Goal: Task Accomplishment & Management: Manage account settings

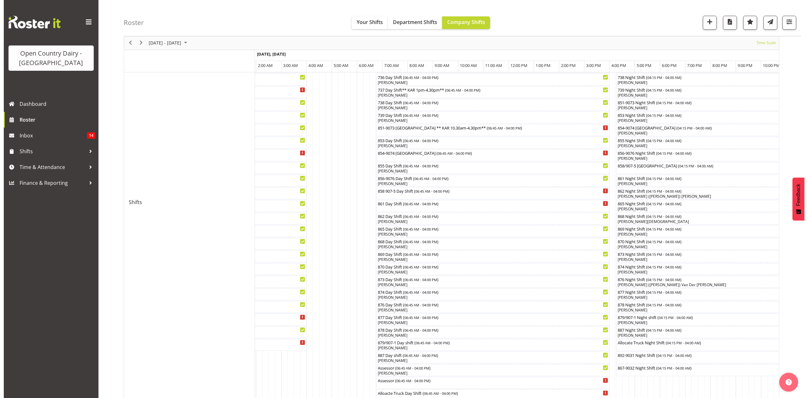
scroll to position [154, 0]
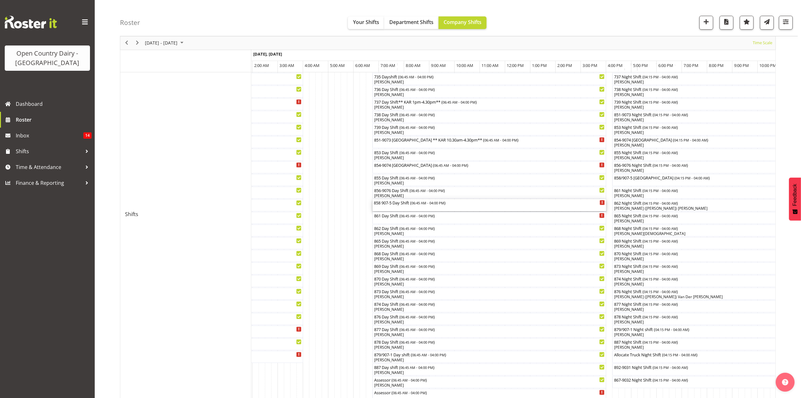
click at [389, 204] on div "858 907-5 Day Shift ( 06:45 AM - 04:00 PM )" at bounding box center [489, 202] width 231 height 6
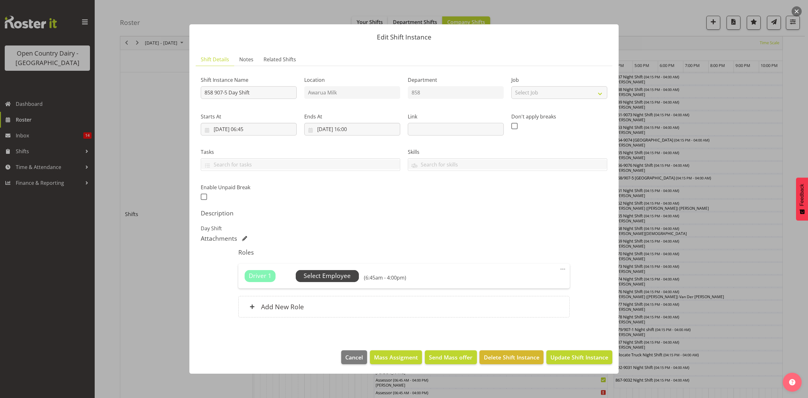
click at [320, 272] on span "Select Employee" at bounding box center [327, 275] width 47 height 9
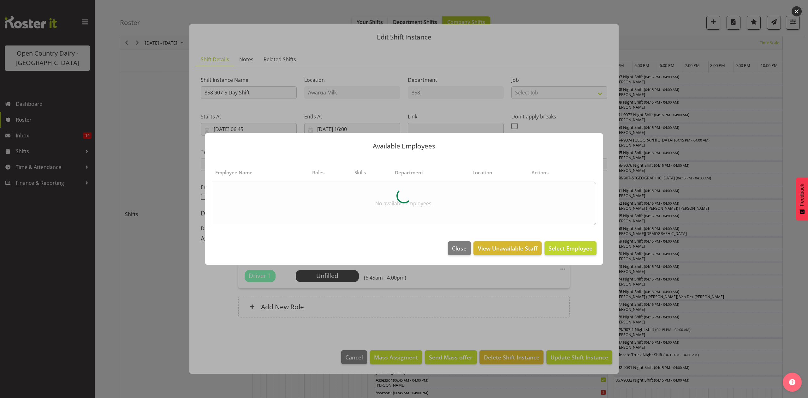
click at [750, 255] on div at bounding box center [404, 199] width 808 height 398
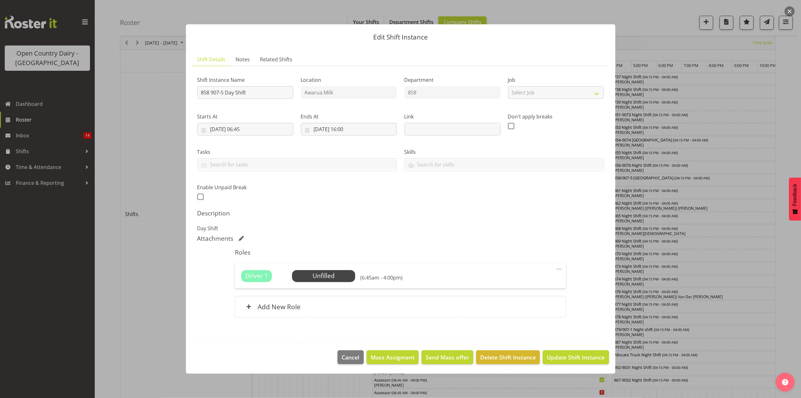
click at [750, 255] on div at bounding box center [400, 199] width 801 height 398
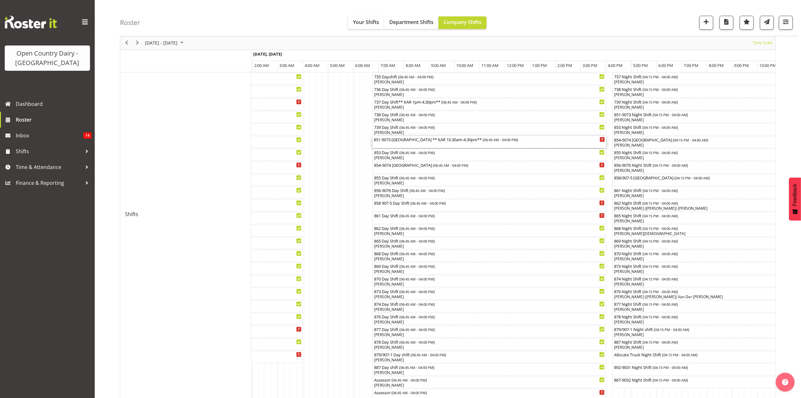
click at [405, 140] on div "851-9073 North island ** KAR 10.30am-4.30pm** ( 06:45 AM - 04:00 PM )" at bounding box center [489, 139] width 231 height 6
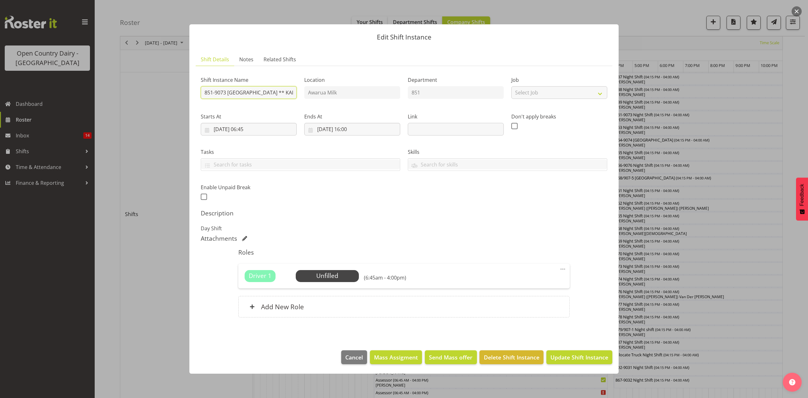
scroll to position [0, 28]
drag, startPoint x: 229, startPoint y: 92, endPoint x: 299, endPoint y: 93, distance: 70.4
click at [299, 93] on div "Shift Instance Name 851-9073 North island ** KAR 10.30am-4.30pm**" at bounding box center [249, 85] width 104 height 37
type input "851-9073 Hawea"
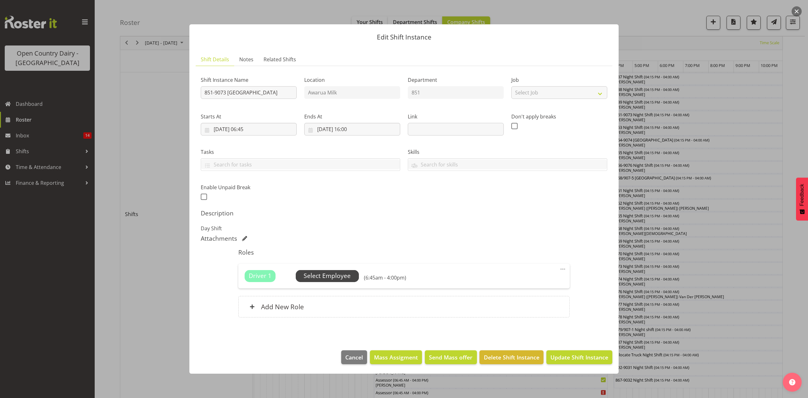
click at [325, 278] on span "Select Employee" at bounding box center [327, 275] width 47 height 9
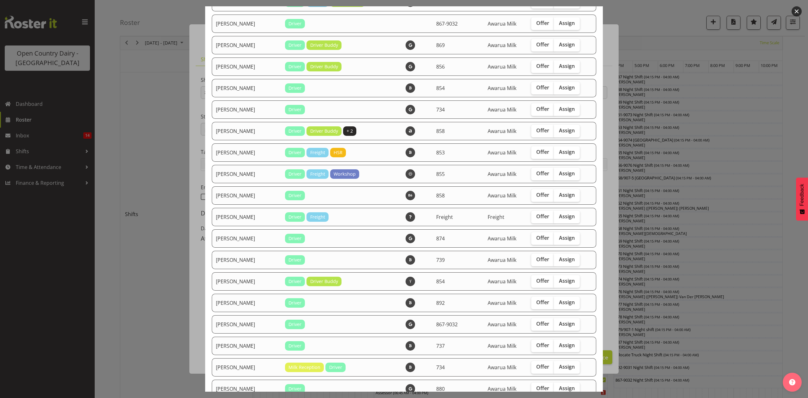
scroll to position [589, 0]
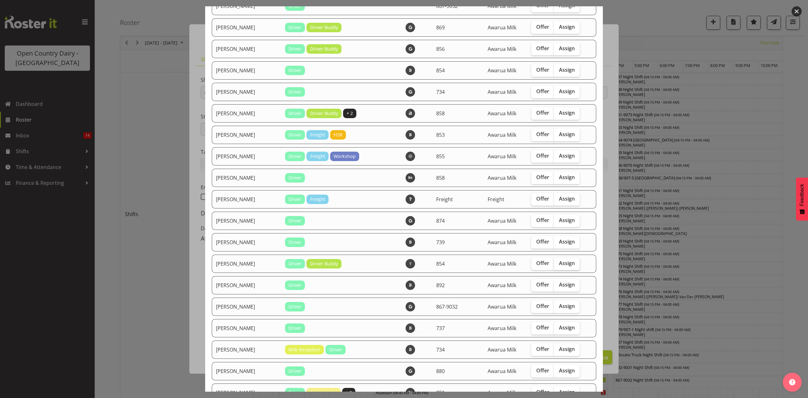
click at [561, 265] on span "Assign" at bounding box center [567, 263] width 16 height 6
click at [558, 265] on input "Assign" at bounding box center [556, 263] width 4 height 4
checkbox input "true"
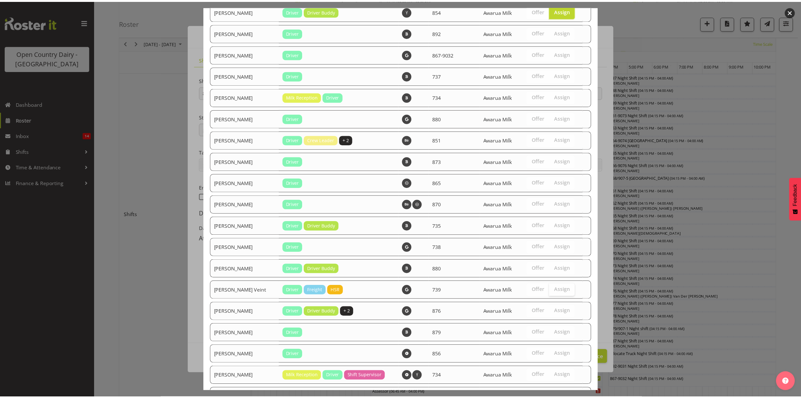
scroll to position [961, 0]
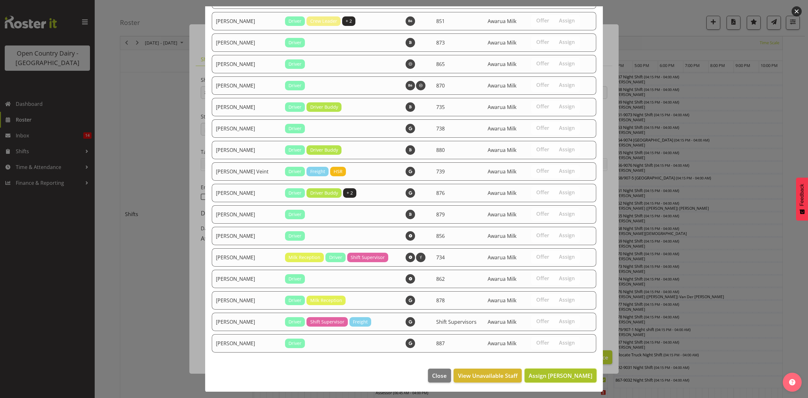
click at [559, 373] on span "Assign Raymond George" at bounding box center [561, 376] width 64 height 8
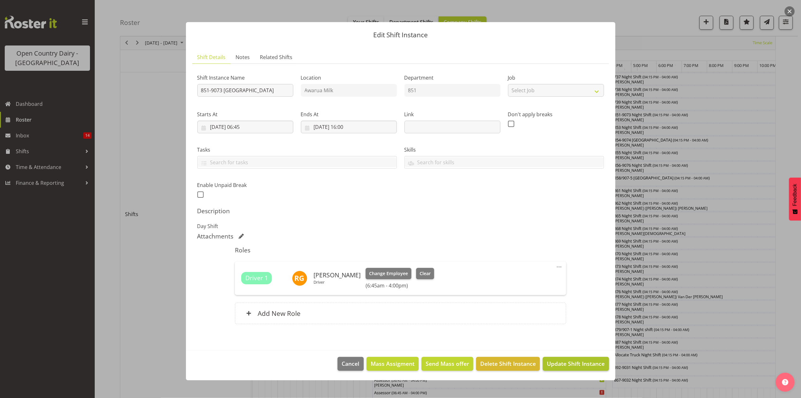
scroll to position [322, 0]
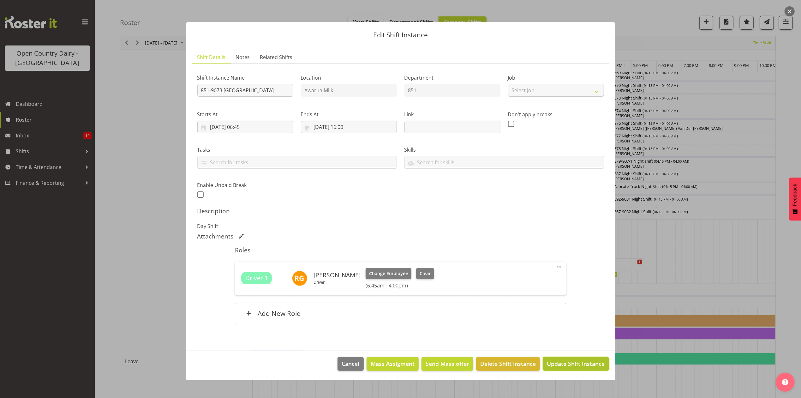
click at [579, 364] on span "Update Shift Instance" at bounding box center [576, 363] width 58 height 8
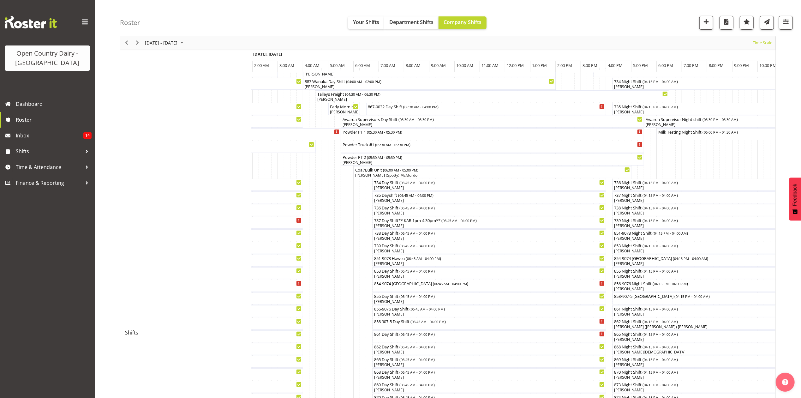
scroll to position [0, 0]
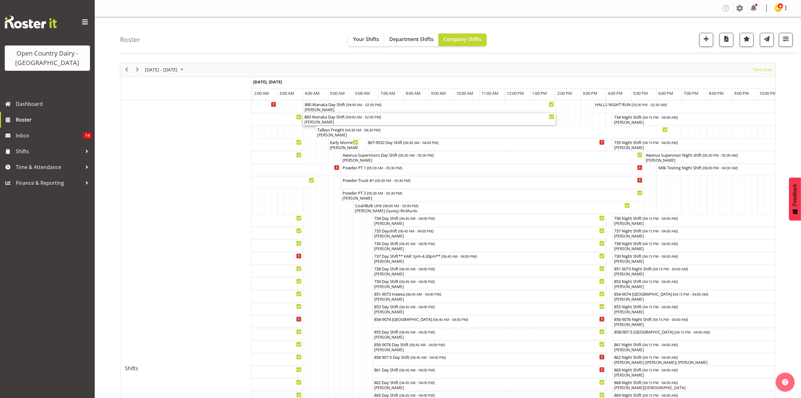
click at [319, 122] on div "[PERSON_NAME]" at bounding box center [429, 122] width 250 height 6
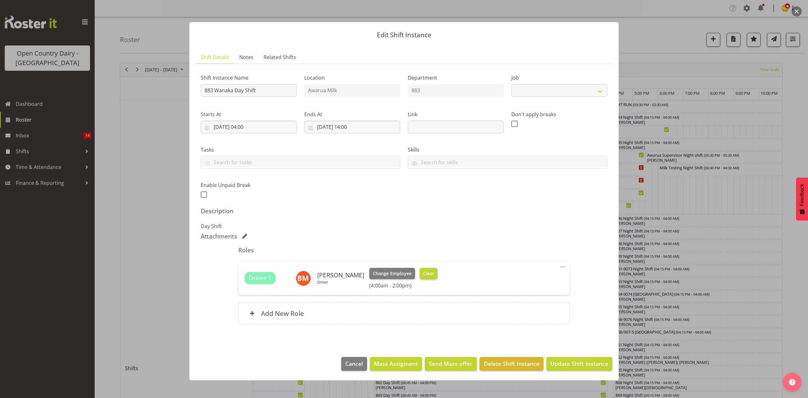
select select "10670"
click at [426, 274] on span "Clear" at bounding box center [428, 273] width 11 height 7
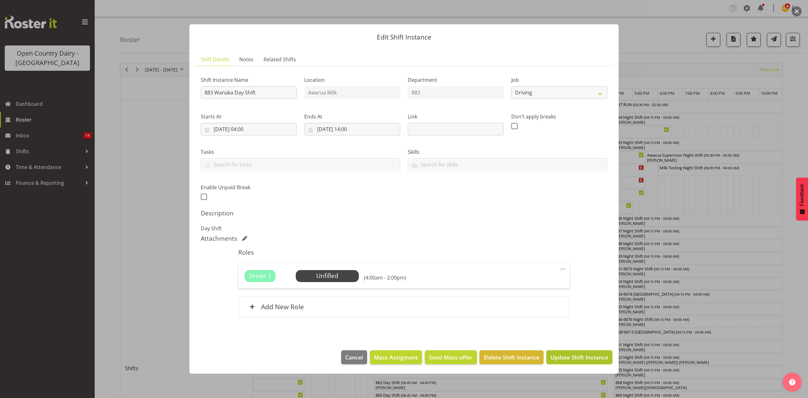
click at [590, 356] on span "Update Shift Instance" at bounding box center [580, 357] width 58 height 8
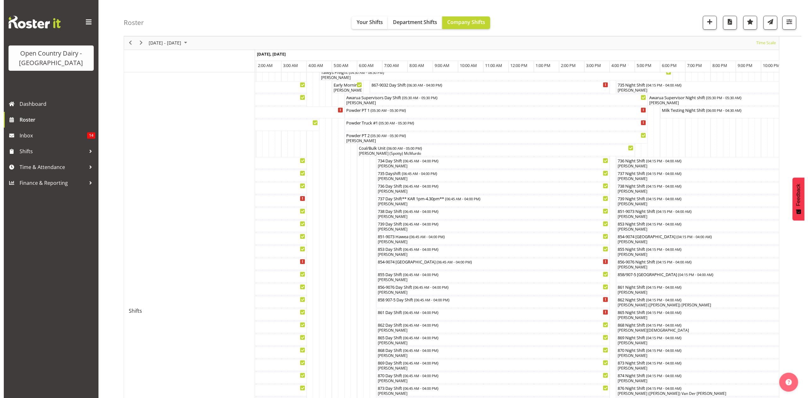
scroll to position [168, 0]
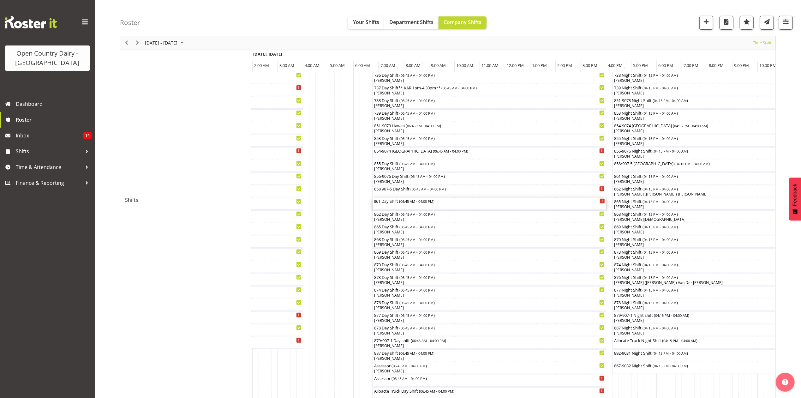
click at [388, 201] on div "861 Day Shift ( 06:45 AM - 04:00 PM )" at bounding box center [489, 201] width 231 height 6
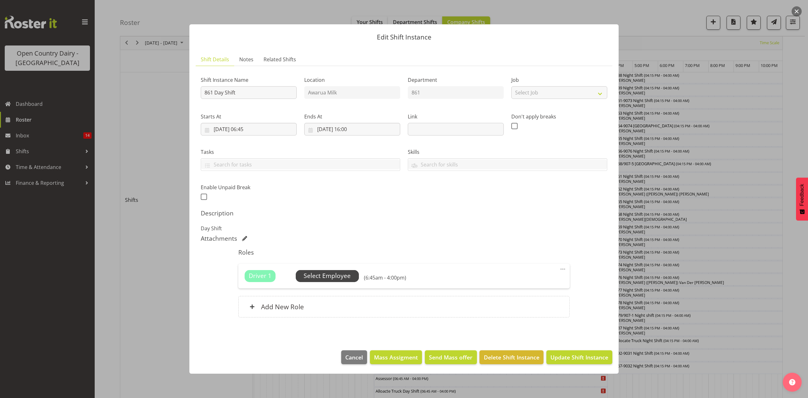
click at [326, 273] on span "Select Employee" at bounding box center [327, 275] width 47 height 9
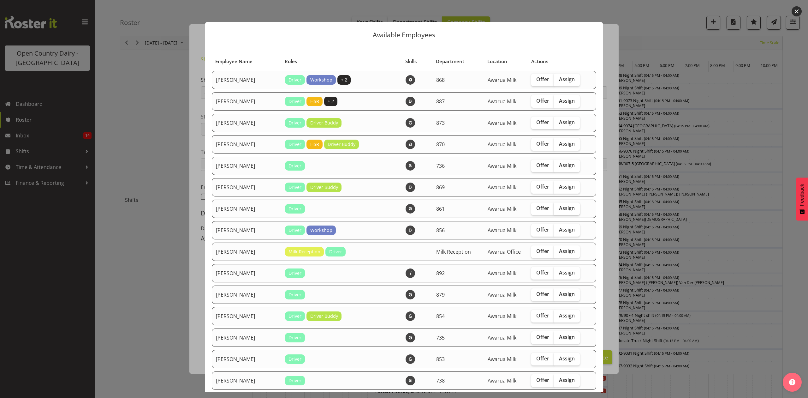
click at [559, 208] on span "Assign" at bounding box center [567, 208] width 16 height 6
click at [554, 208] on input "Assign" at bounding box center [556, 208] width 4 height 4
checkbox input "true"
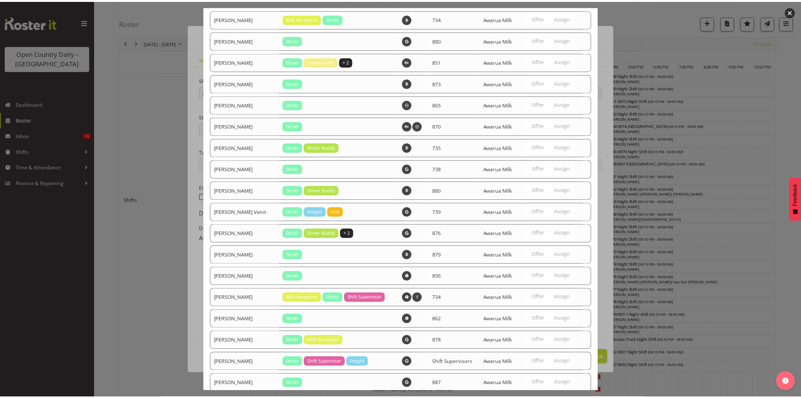
scroll to position [961, 0]
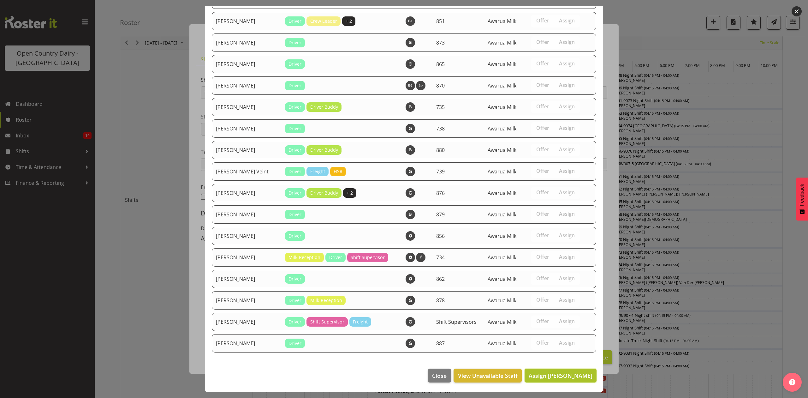
click at [549, 377] on span "Assign Barry McIntosh" at bounding box center [561, 376] width 64 height 8
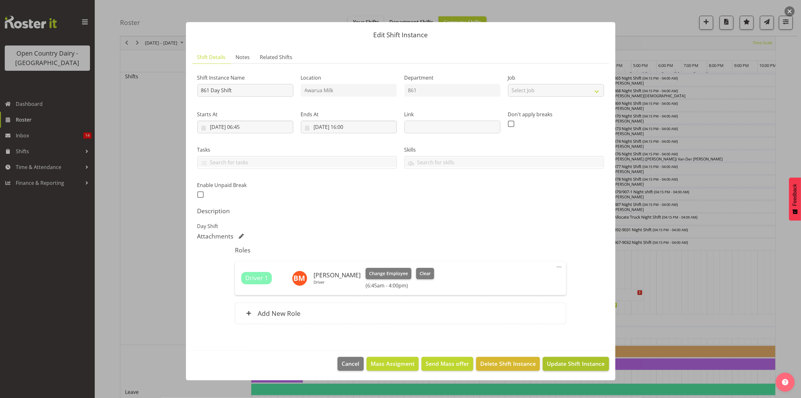
scroll to position [295, 0]
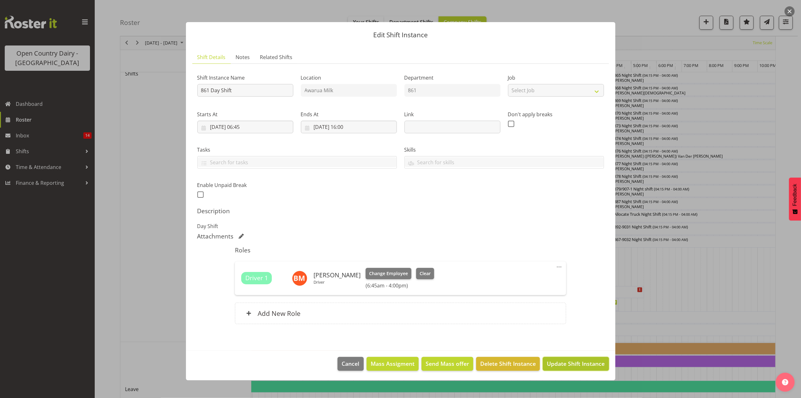
click at [572, 360] on span "Update Shift Instance" at bounding box center [576, 363] width 58 height 8
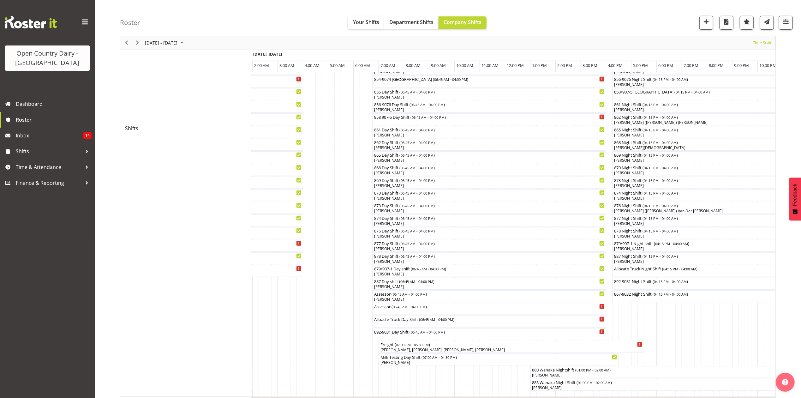
scroll to position [253, 0]
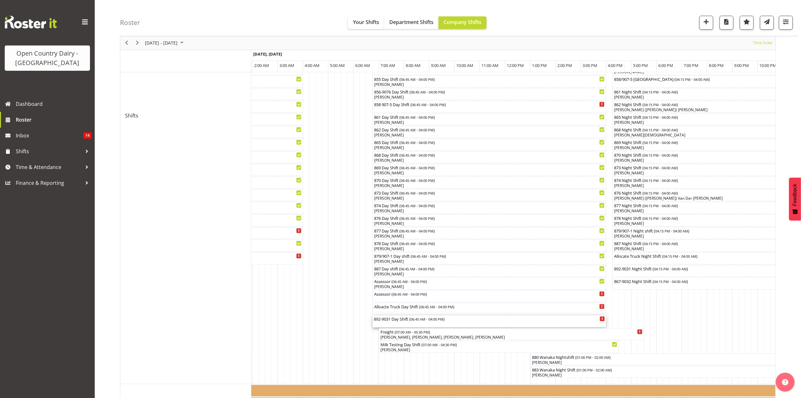
click at [383, 320] on div "892-9031 Day Shift ( 06:45 AM - 04:00 PM )" at bounding box center [489, 318] width 231 height 6
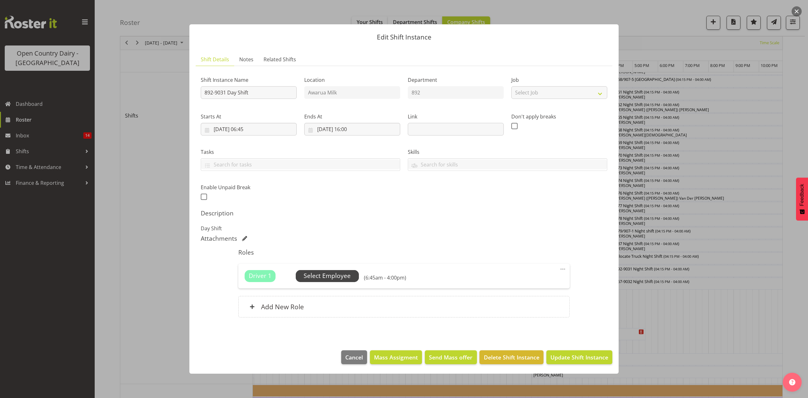
click at [317, 277] on span "Select Employee" at bounding box center [327, 275] width 47 height 9
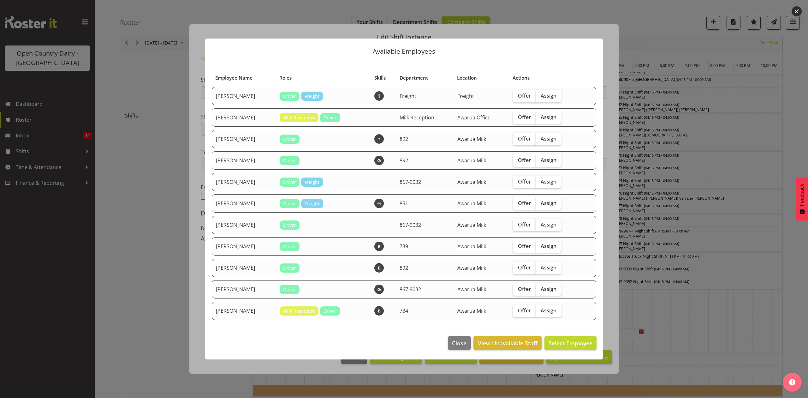
click at [652, 316] on div at bounding box center [404, 199] width 808 height 398
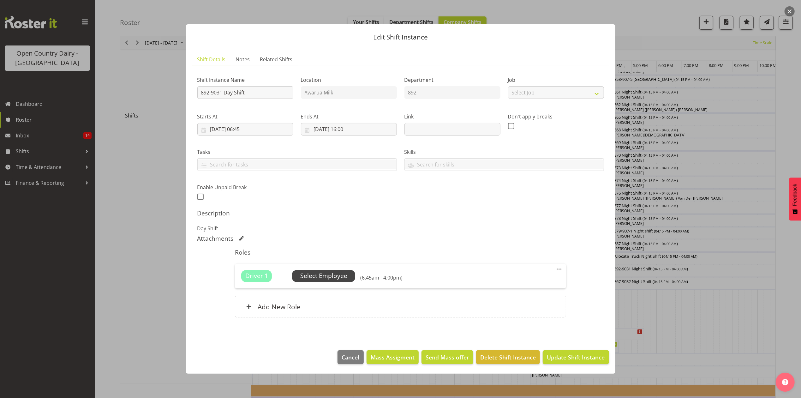
click at [322, 271] on span "Select Employee" at bounding box center [323, 276] width 63 height 12
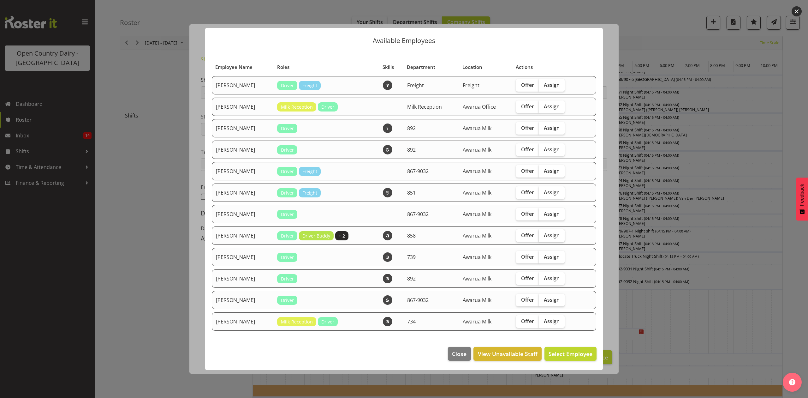
click at [547, 234] on span "Assign" at bounding box center [552, 235] width 16 height 6
click at [543, 234] on input "Assign" at bounding box center [541, 235] width 4 height 4
checkbox input "true"
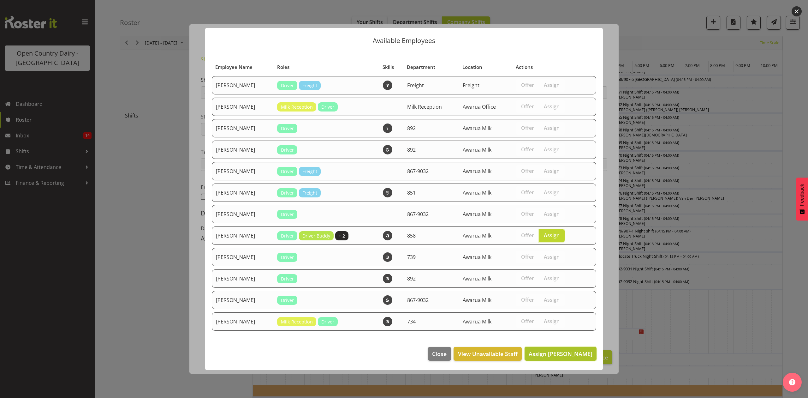
click at [560, 356] on span "Assign Liam Bellman" at bounding box center [561, 354] width 64 height 8
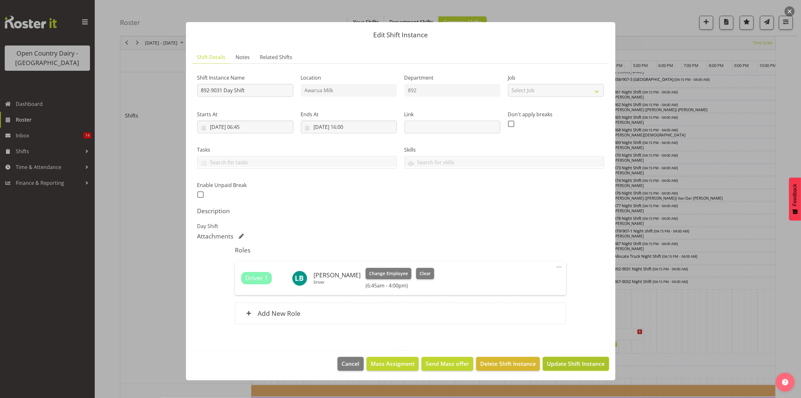
click at [568, 366] on span "Update Shift Instance" at bounding box center [576, 363] width 58 height 8
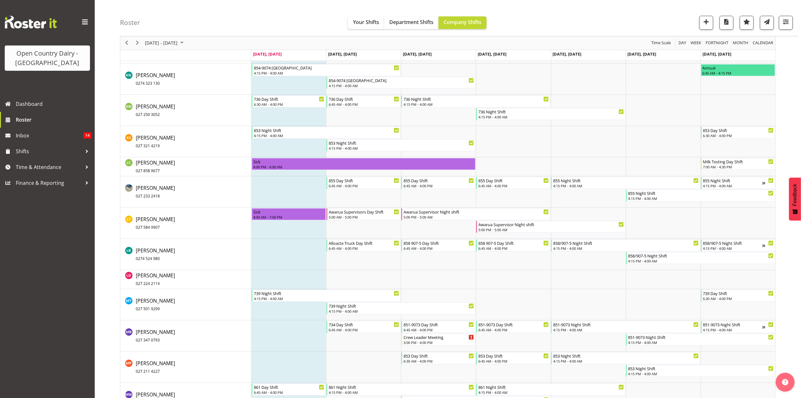
scroll to position [2273, 0]
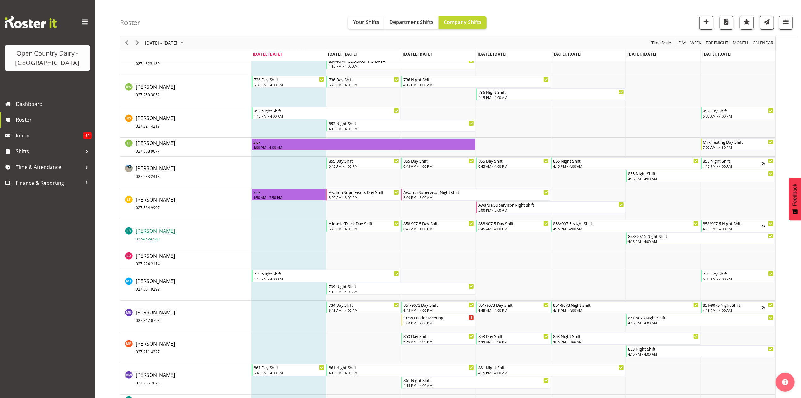
click at [138, 234] on link "[PERSON_NAME] 0274 524 980" at bounding box center [155, 234] width 39 height 15
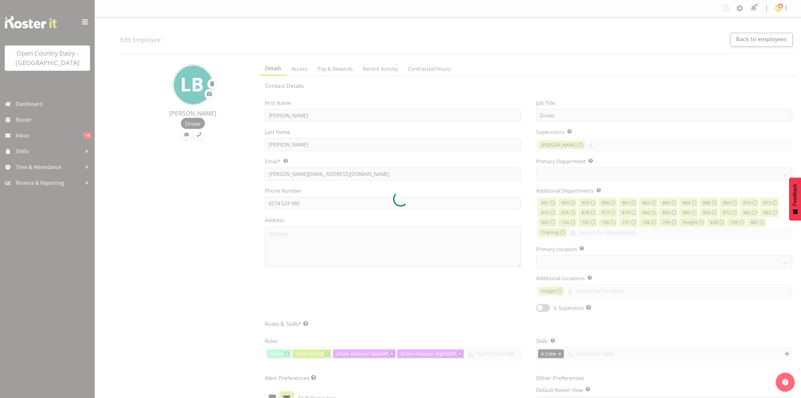
select select "TimelineWeek"
select select
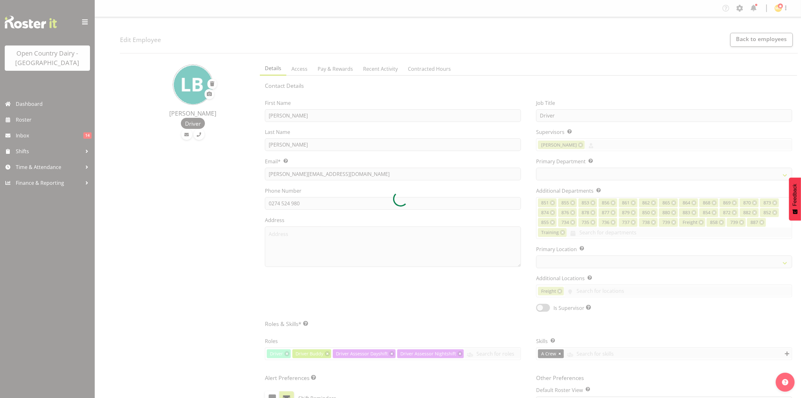
select select "783"
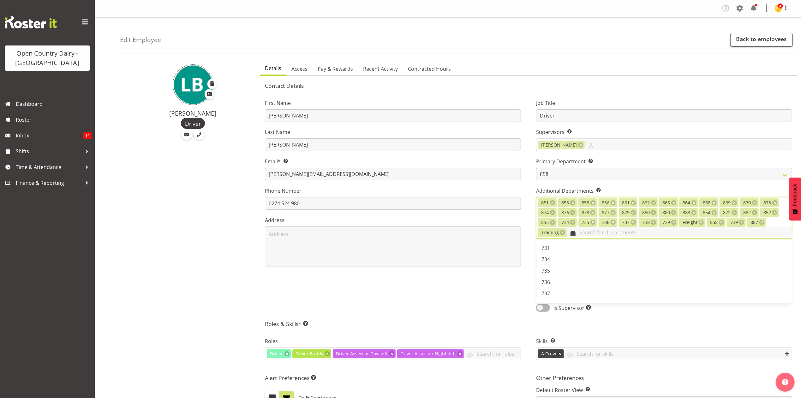
click at [588, 233] on input "text" at bounding box center [679, 232] width 225 height 10
click at [560, 263] on span "867-9032" at bounding box center [552, 264] width 21 height 7
click at [553, 297] on link "892" at bounding box center [663, 297] width 255 height 11
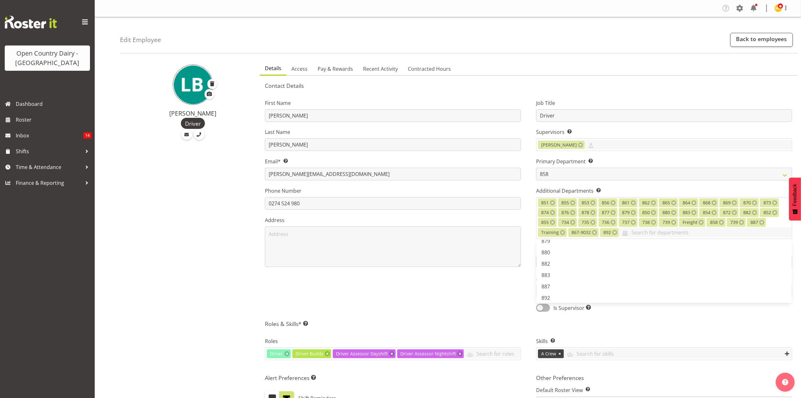
click at [460, 279] on div "First Name Liam Last Name Bellman Email* This is a required field. liamski@hotm…" at bounding box center [392, 203] width 271 height 226
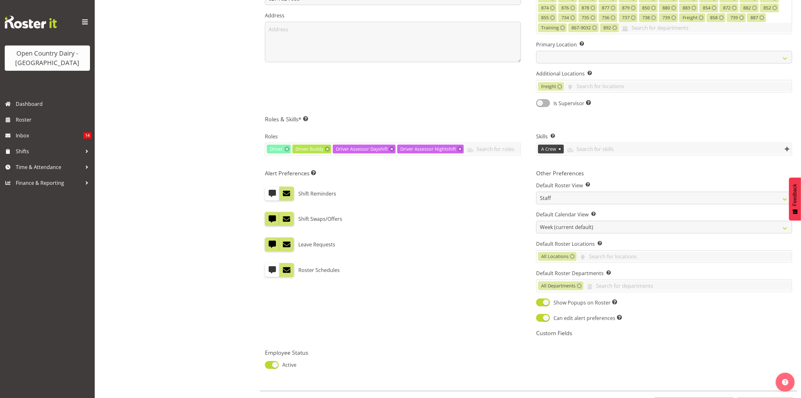
scroll to position [237, 0]
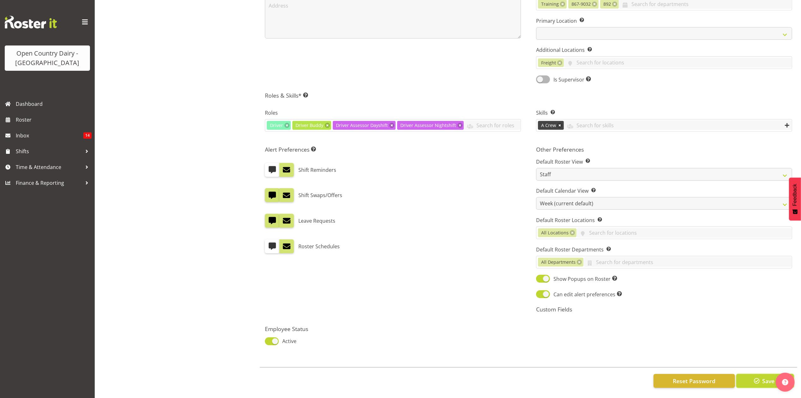
click at [756, 377] on span "button" at bounding box center [757, 381] width 8 height 8
